Goal: Check status: Check status

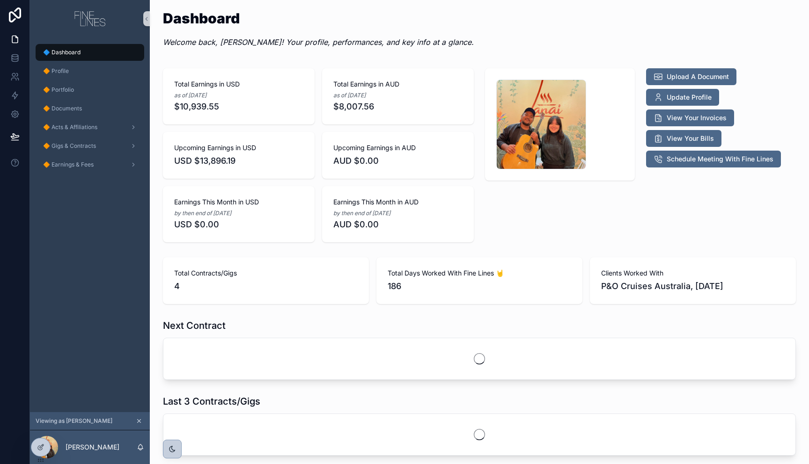
click at [551, 216] on div "scrollable content" at bounding box center [559, 156] width 161 height 182
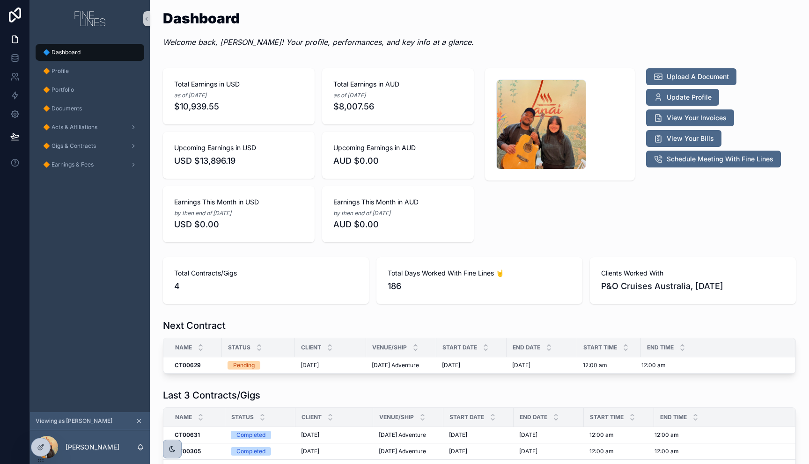
click at [597, 43] on div "Dashboard Welcome back, [PERSON_NAME]! Your profile, performances, and key info…" at bounding box center [479, 32] width 633 height 42
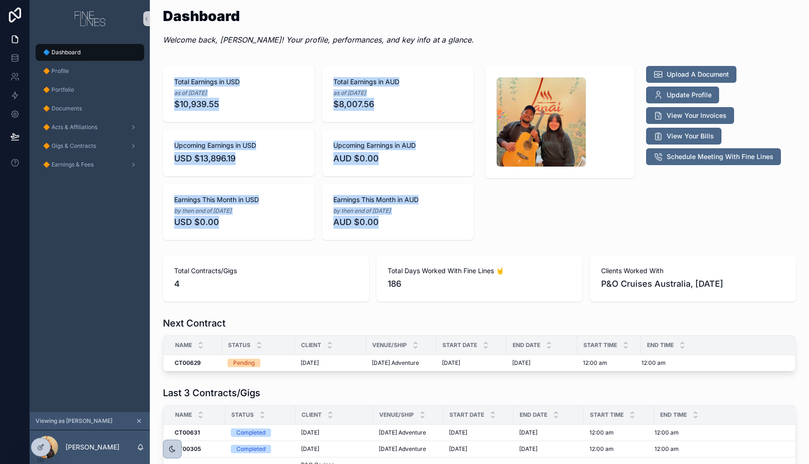
drag, startPoint x: 162, startPoint y: 71, endPoint x: 486, endPoint y: 235, distance: 362.9
click at [453, 229] on div "Total Earnings in USD as of [DATE] $10,939.55 Total Earnings in AUD as of [DATE…" at bounding box center [318, 153] width 322 height 182
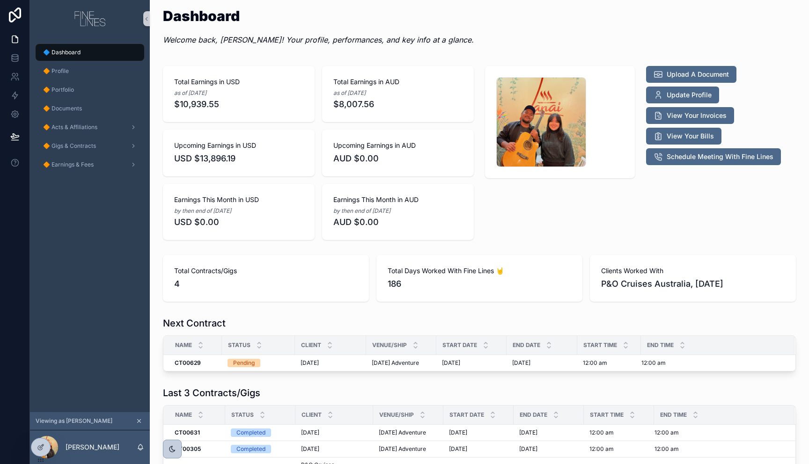
drag, startPoint x: 518, startPoint y: 232, endPoint x: 348, endPoint y: 145, distance: 190.8
click at [518, 232] on div "scrollable content" at bounding box center [559, 153] width 161 height 182
click at [68, 72] on div "🔶 Profile" at bounding box center [89, 71] width 97 height 15
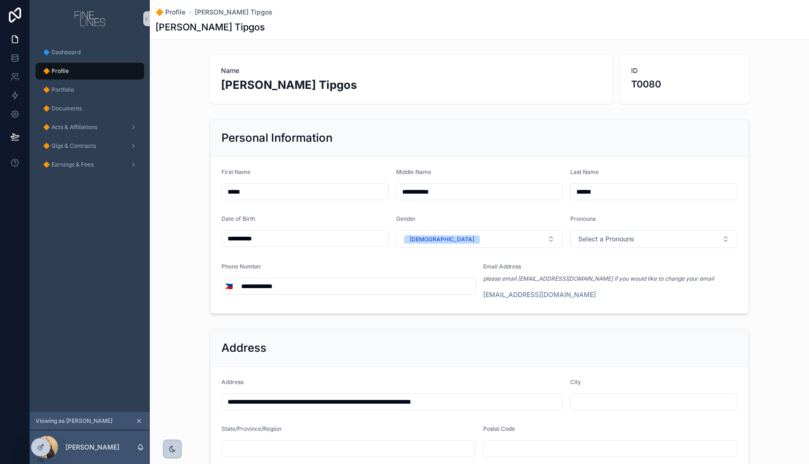
scroll to position [116, 0]
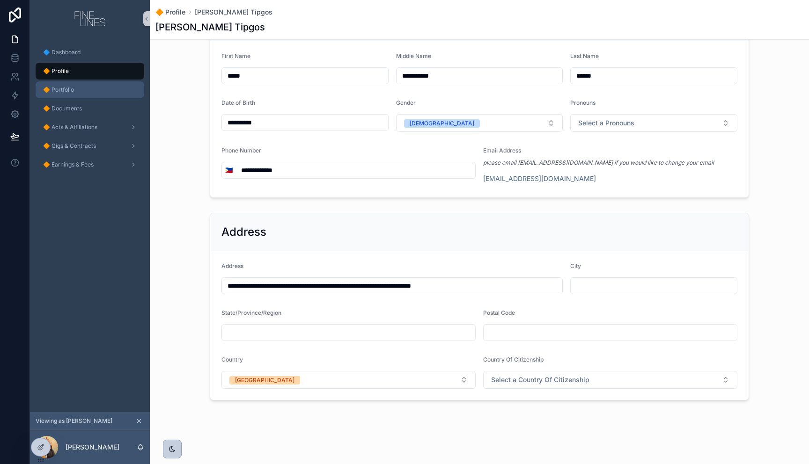
click at [88, 92] on div "🔶 Portfolio" at bounding box center [89, 89] width 97 height 15
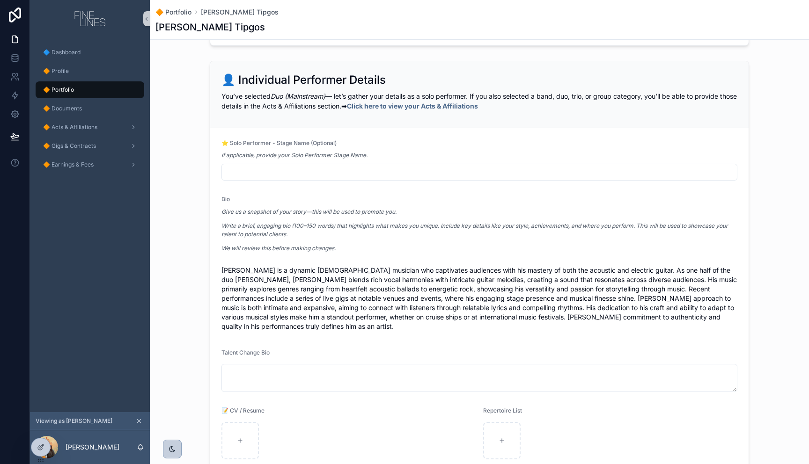
scroll to position [696, 0]
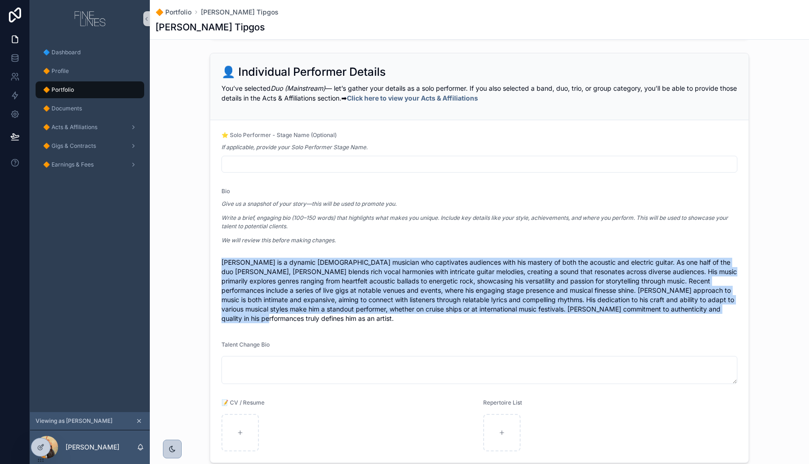
drag, startPoint x: 220, startPoint y: 260, endPoint x: 752, endPoint y: 314, distance: 534.2
click at [752, 314] on div "👤 Individual Performer Details You’ve selected Duo (Mainstream) — let’s gather …" at bounding box center [479, 258] width 659 height 418
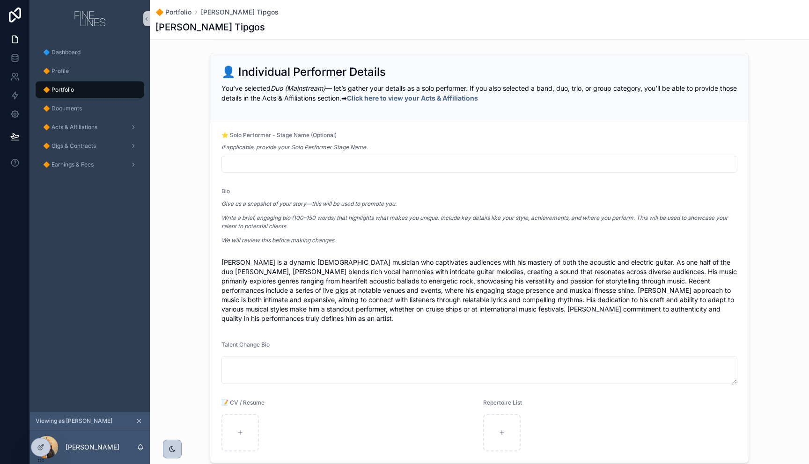
click at [751, 313] on div "👤 Individual Performer Details You’ve selected Duo (Mainstream) — let’s gather …" at bounding box center [479, 258] width 659 height 418
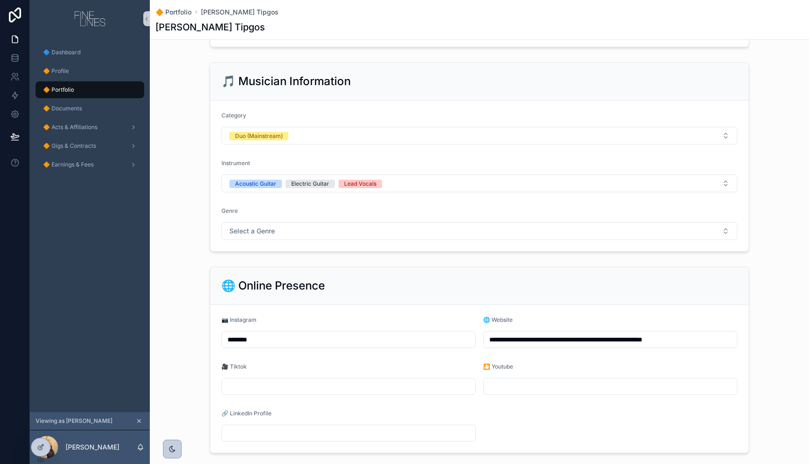
scroll to position [0, 0]
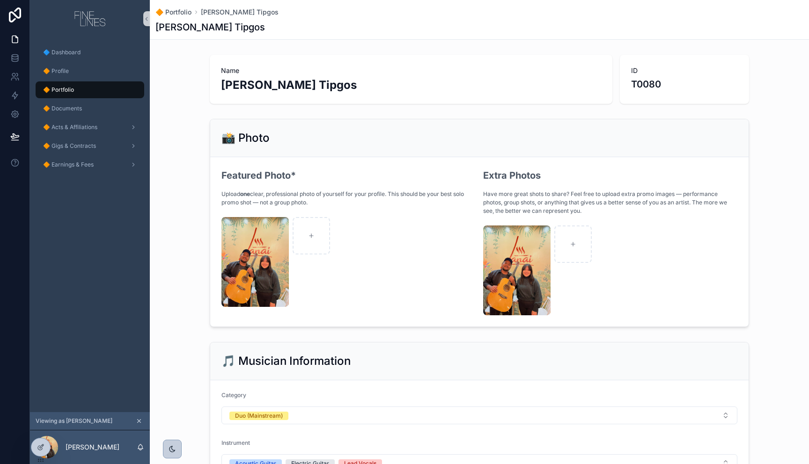
click at [167, 164] on div "📸 Photo Featured Photo* Upload one clear, professional photo of yourself for yo…" at bounding box center [479, 223] width 659 height 216
click at [91, 113] on div "🔶 Documents" at bounding box center [89, 108] width 97 height 15
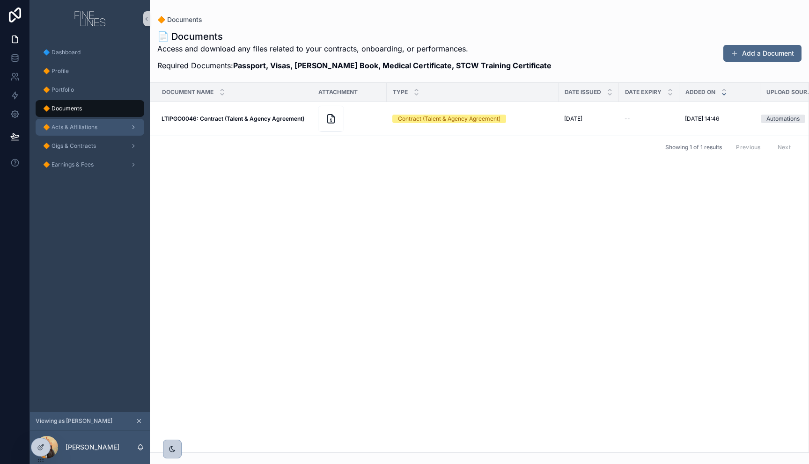
click at [74, 126] on span "🔶 Acts & Affiliations" at bounding box center [70, 127] width 54 height 7
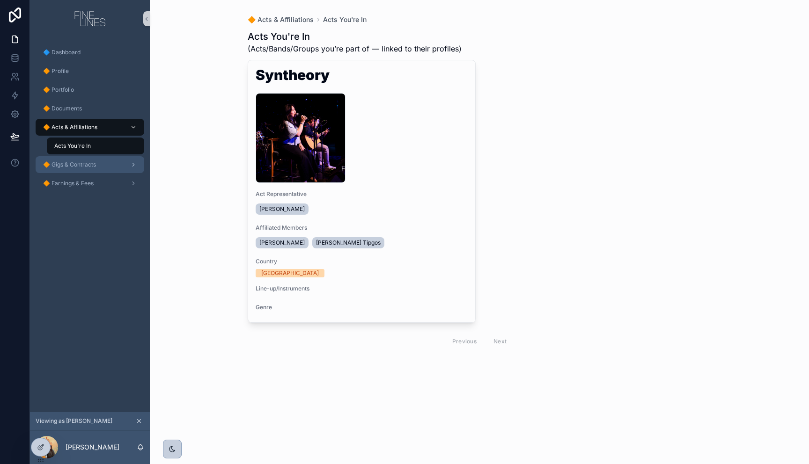
click at [89, 165] on span "🔶 Gigs & Contracts" at bounding box center [69, 164] width 53 height 7
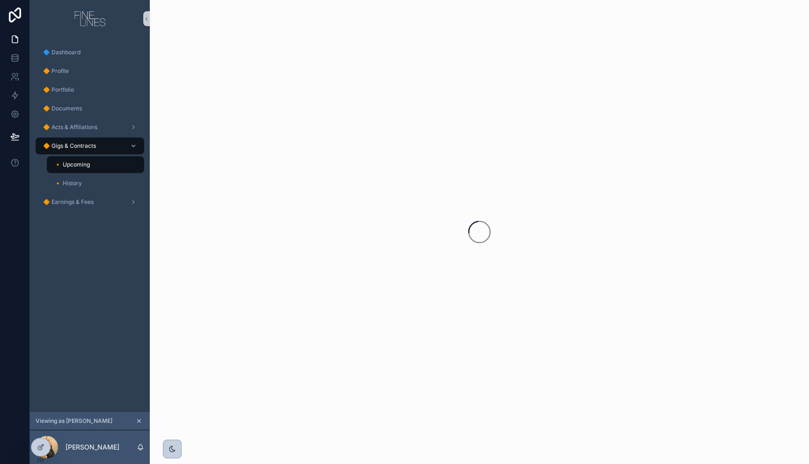
click at [158, 196] on div "scrollable content" at bounding box center [479, 232] width 659 height 464
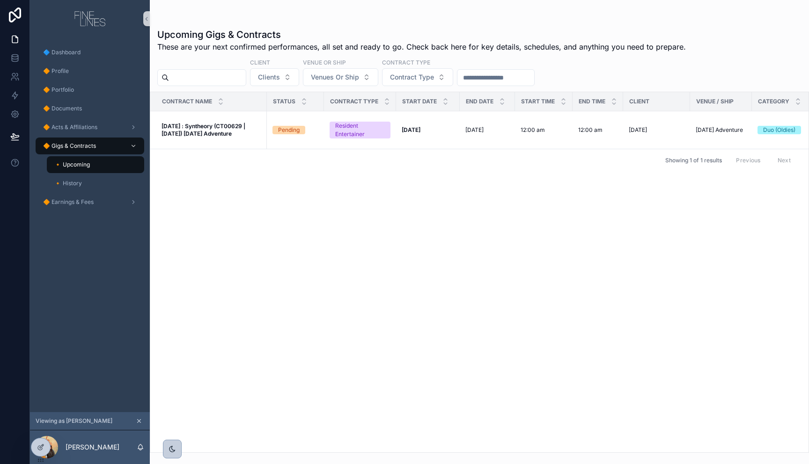
drag, startPoint x: 343, startPoint y: 247, endPoint x: 289, endPoint y: 221, distance: 59.5
click at [343, 247] on div "Contract Name Status Contract Type Start Date End Date Start Time End Time Clie…" at bounding box center [479, 272] width 658 height 361
click at [94, 184] on div "🔸 History" at bounding box center [95, 183] width 86 height 15
